Goal: Task Accomplishment & Management: Manage account settings

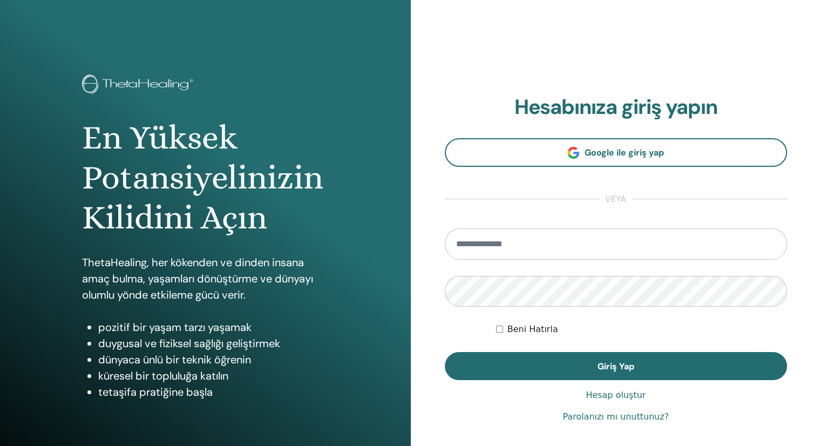
type input "**********"
click at [566, 251] on input "**********" at bounding box center [616, 243] width 343 height 31
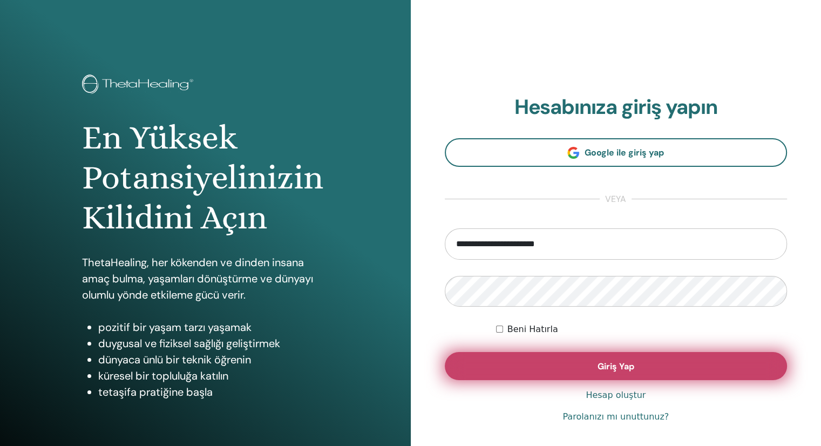
click at [635, 366] on button "Giriş Yap" at bounding box center [616, 366] width 343 height 28
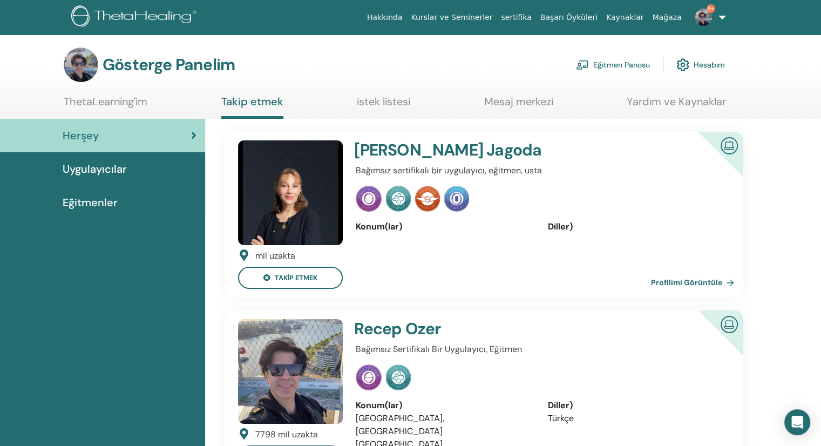
click at [611, 66] on font "Eğitmen Panosu" at bounding box center [621, 65] width 57 height 10
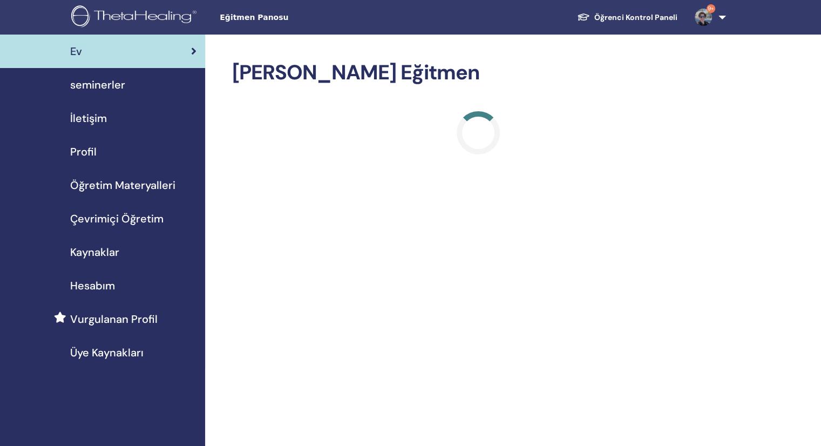
click at [97, 78] on span "seminerler" at bounding box center [97, 85] width 55 height 16
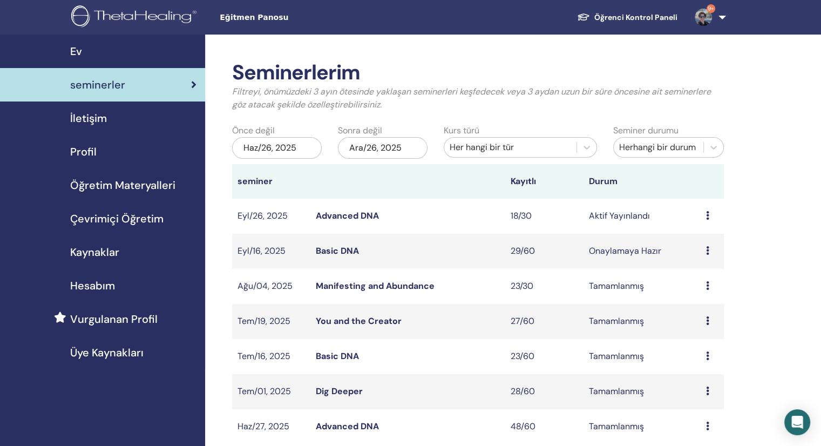
click at [350, 218] on link "Advanced DNA" at bounding box center [347, 215] width 63 height 11
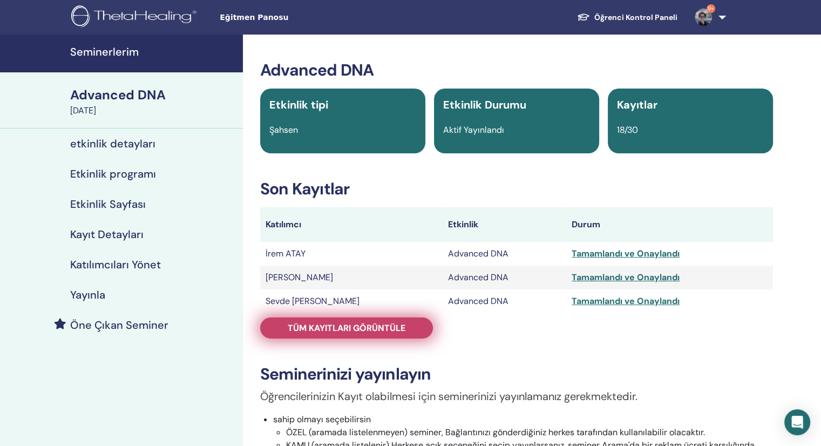
click at [362, 325] on span "Tüm kayıtları görüntüle" at bounding box center [347, 327] width 118 height 11
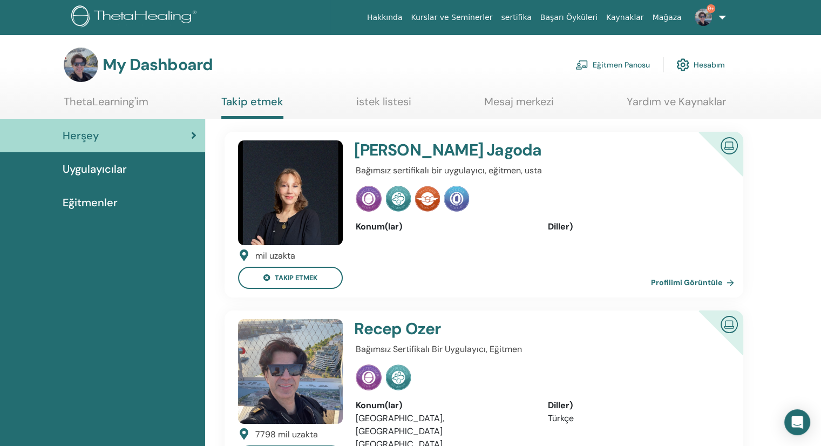
click at [599, 72] on link "Eğitmen Panosu" at bounding box center [613, 65] width 75 height 24
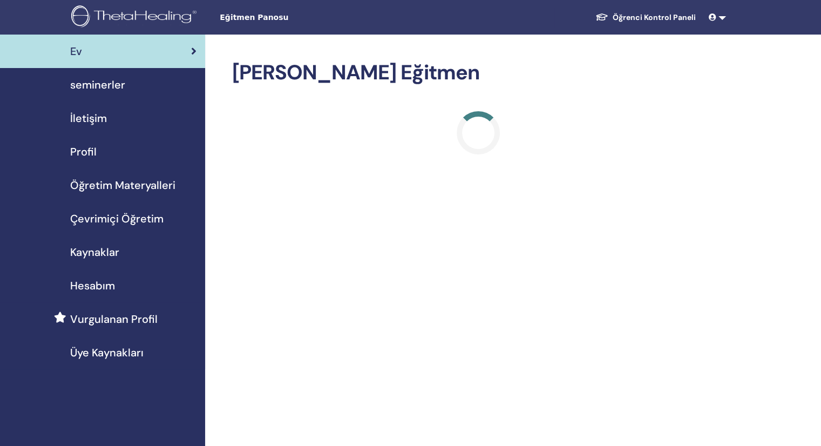
click at [104, 84] on span "seminerler" at bounding box center [97, 85] width 55 height 16
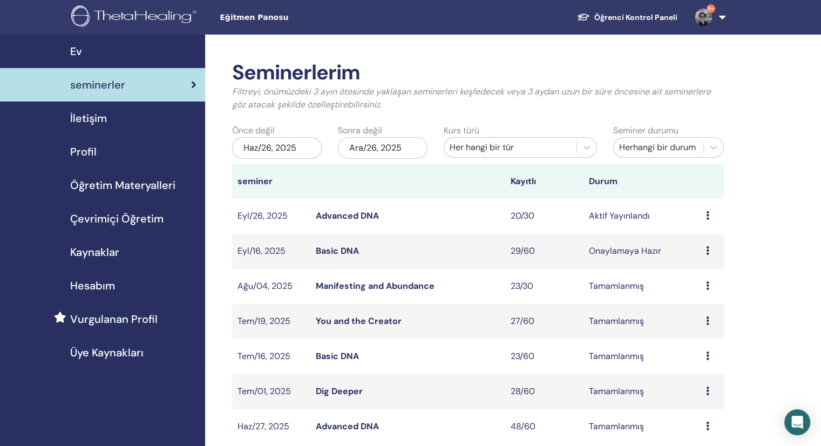
click at [346, 212] on link "Advanced DNA" at bounding box center [347, 215] width 63 height 11
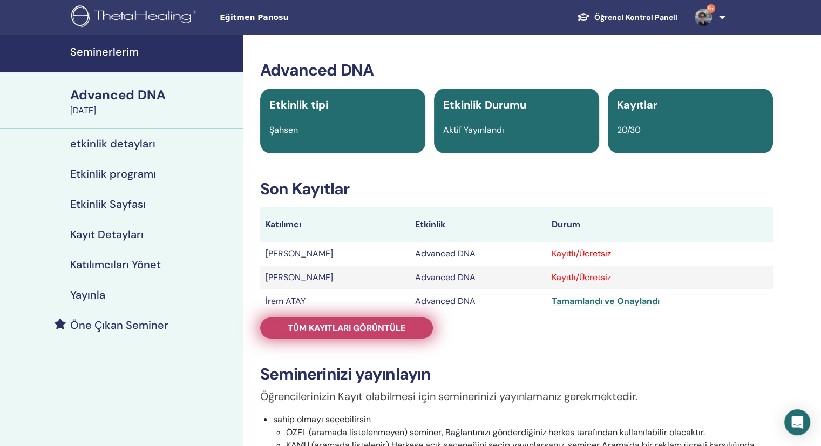
click at [376, 333] on span "Tüm kayıtları görüntüle" at bounding box center [347, 327] width 118 height 11
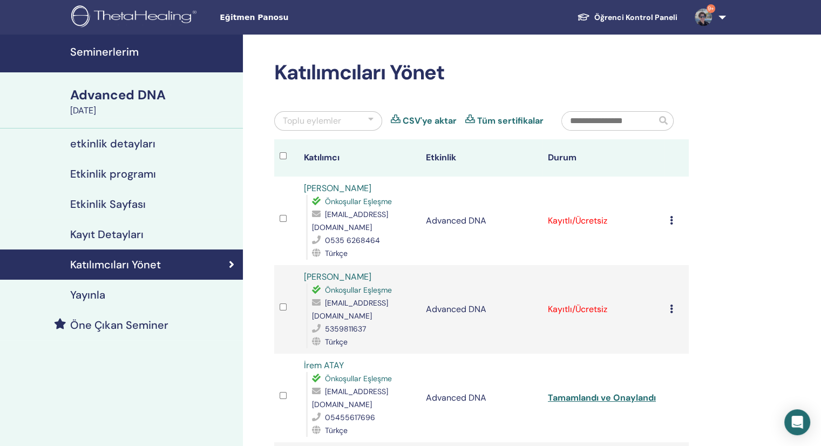
click at [671, 223] on icon at bounding box center [671, 220] width 3 height 9
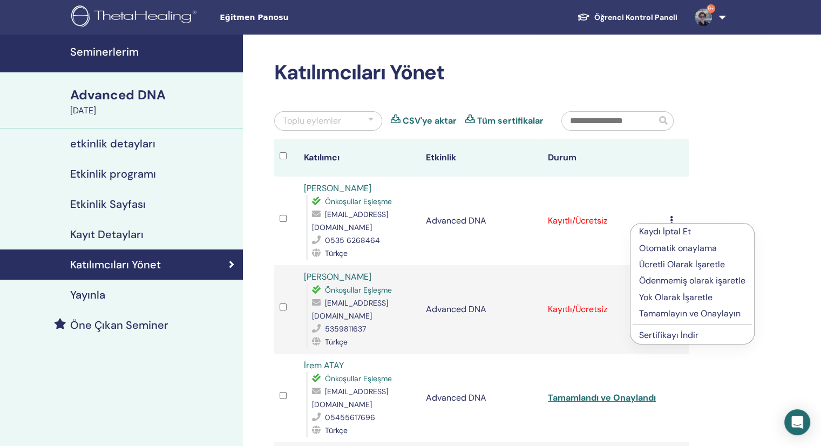
click at [671, 315] on p "Tamamlayın ve Onaylayın" at bounding box center [692, 313] width 106 height 13
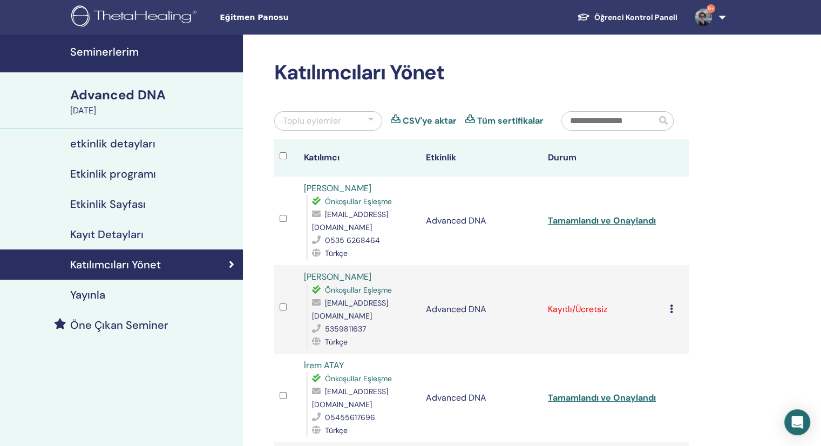
click at [672, 305] on icon at bounding box center [671, 309] width 3 height 9
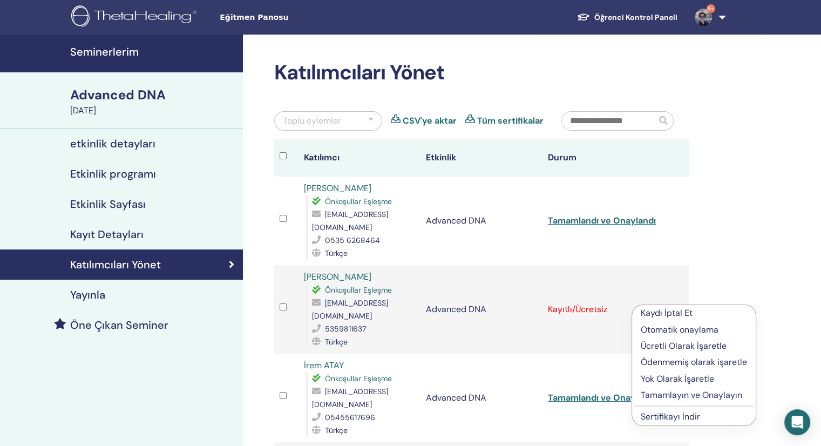
click at [673, 393] on p "Tamamlayın ve Onaylayın" at bounding box center [694, 395] width 106 height 13
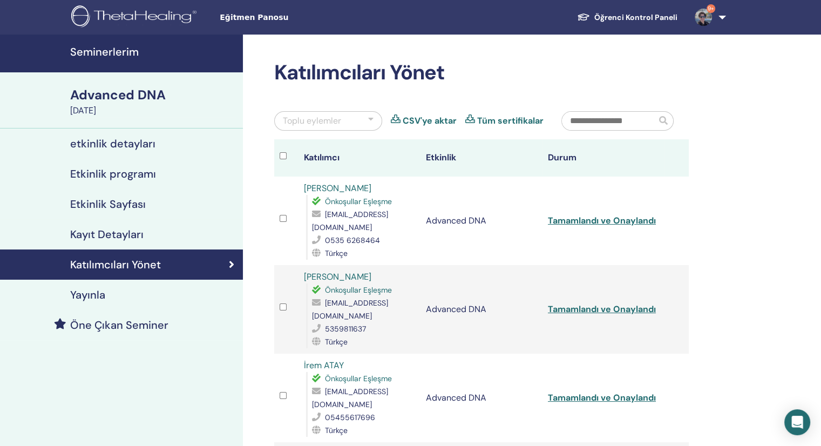
drag, startPoint x: 399, startPoint y: 277, endPoint x: 292, endPoint y: 276, distance: 107.5
click at [292, 276] on tr "Funda Haciömeroğlu Önkoşullar Eşleşme h.funda@gmail.com 5359811637 Türkçe Advan…" at bounding box center [481, 309] width 415 height 89
copy tr "[PERSON_NAME]"
